Goal: Task Accomplishment & Management: Manage account settings

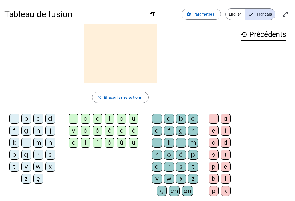
scroll to position [11, 0]
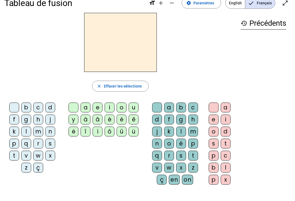
click at [207, 6] on span "Paramètres" at bounding box center [204, 3] width 21 height 7
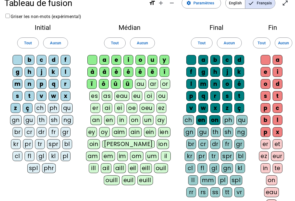
click at [31, 108] on div "ç" at bounding box center [28, 108] width 10 height 10
click at [128, 82] on div "ü" at bounding box center [128, 84] width 10 height 10
click at [108, 83] on div "ô" at bounding box center [104, 84] width 10 height 10
click at [92, 82] on div "ï" at bounding box center [92, 84] width 10 height 10
click at [119, 84] on div "û" at bounding box center [116, 84] width 10 height 10
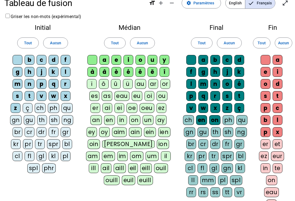
click at [93, 71] on div "à" at bounding box center [92, 72] width 10 height 10
click at [105, 71] on div "â" at bounding box center [105, 72] width 10 height 10
click at [165, 72] on div "î" at bounding box center [165, 72] width 10 height 10
click at [215, 121] on div "on" at bounding box center [214, 120] width 11 height 10
click at [203, 119] on div "en" at bounding box center [201, 120] width 11 height 10
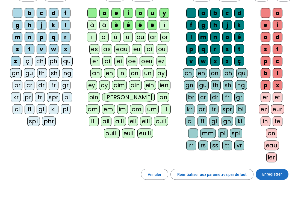
scroll to position [47, 0]
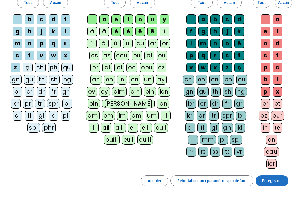
click at [280, 177] on span "Enregistrer" at bounding box center [272, 180] width 20 height 7
